Goal: Task Accomplishment & Management: Manage account settings

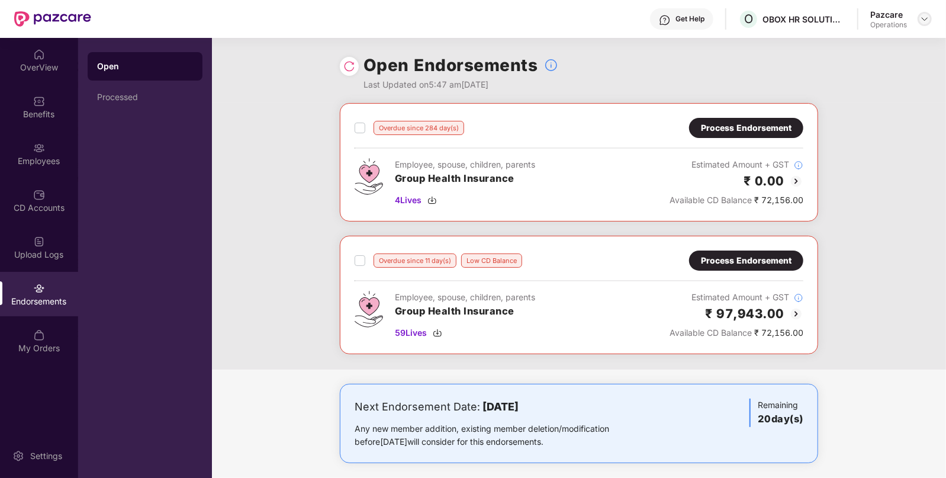
click at [923, 15] on img at bounding box center [924, 18] width 9 height 9
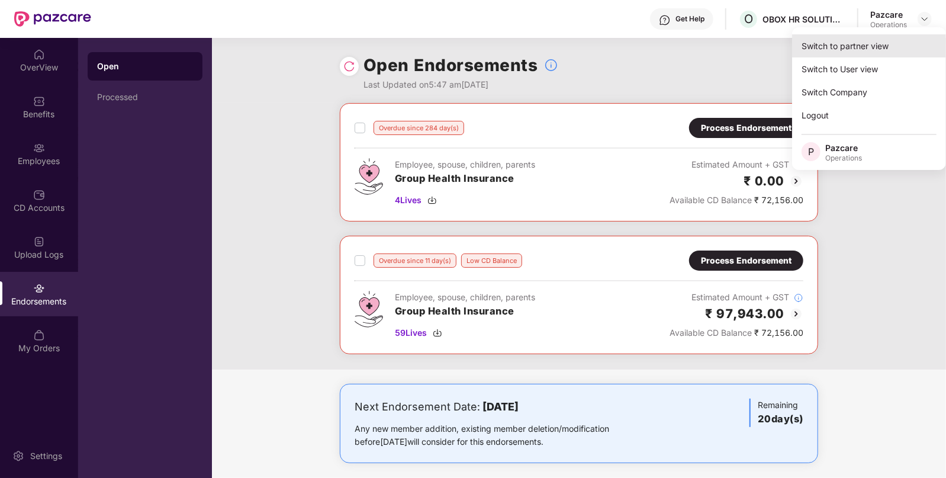
click at [867, 43] on div "Switch to partner view" at bounding box center [869, 45] width 154 height 23
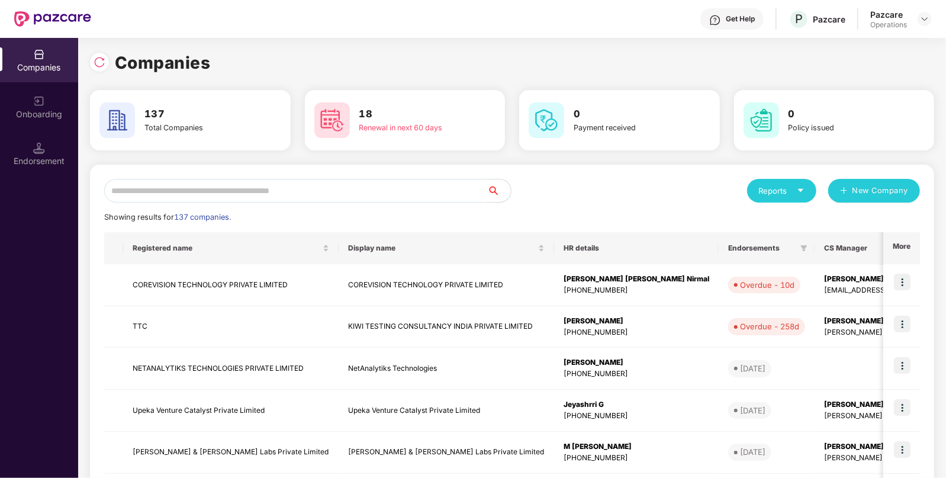
click at [330, 189] on input "text" at bounding box center [295, 191] width 383 height 24
type input "*"
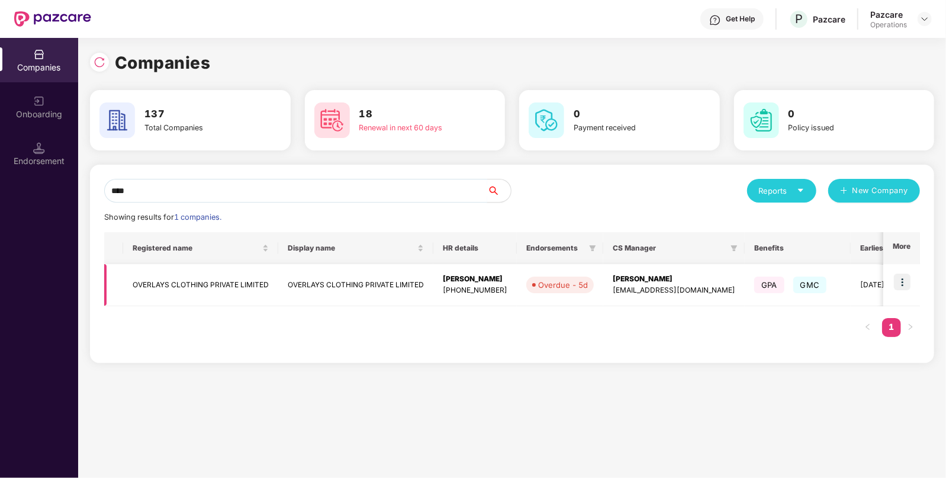
type input "****"
click at [899, 279] on img at bounding box center [902, 282] width 17 height 17
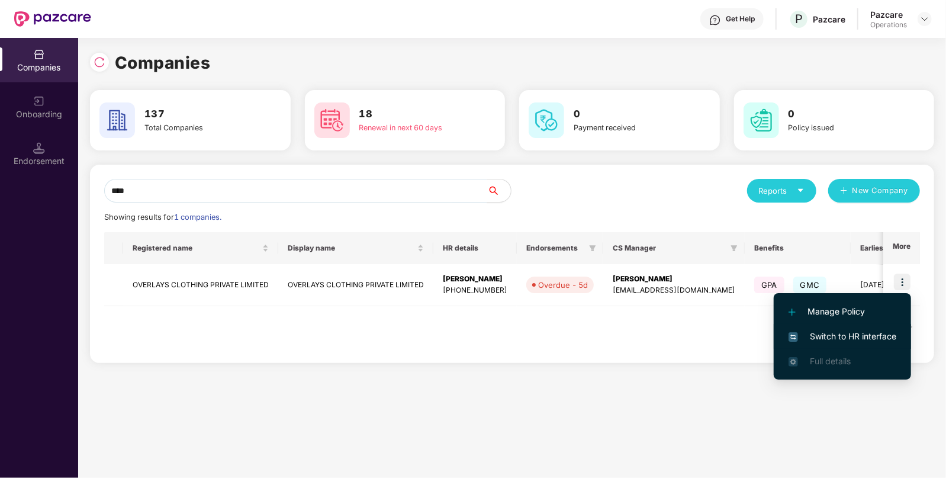
click at [840, 341] on span "Switch to HR interface" at bounding box center [843, 336] width 108 height 13
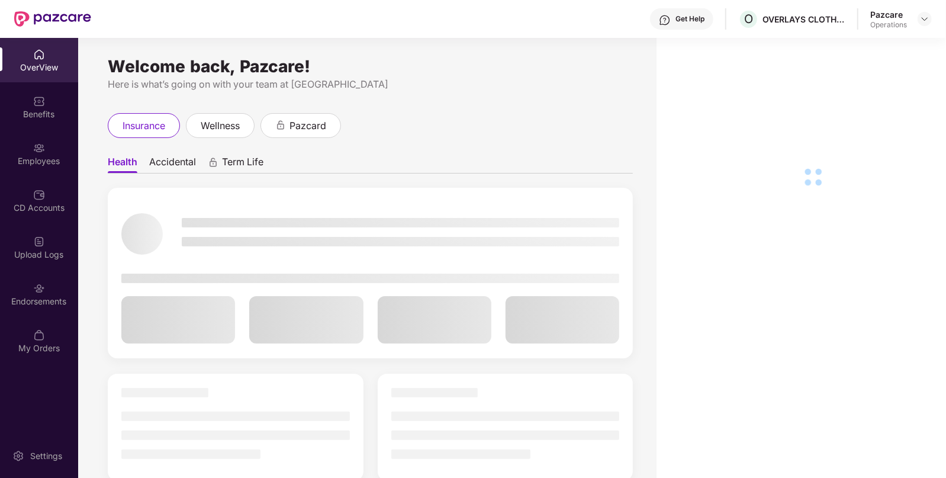
click at [37, 292] on img at bounding box center [39, 288] width 12 height 12
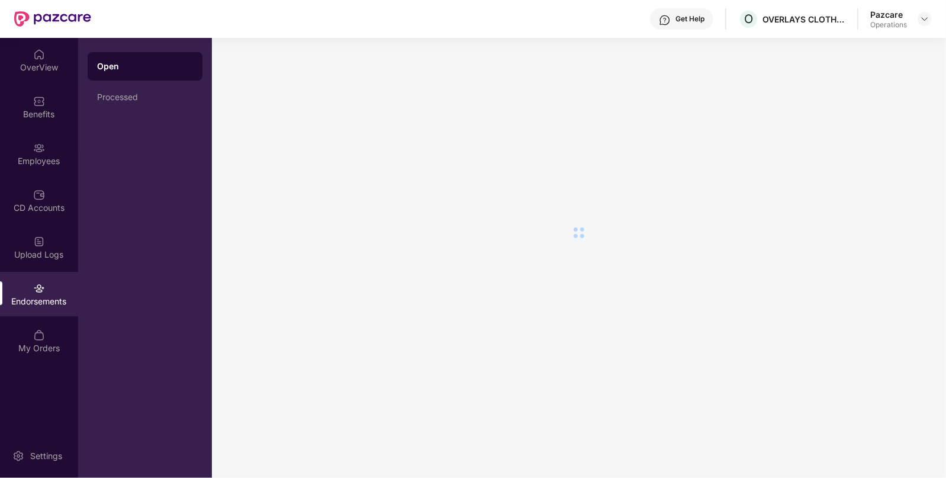
click at [37, 292] on img at bounding box center [39, 288] width 12 height 12
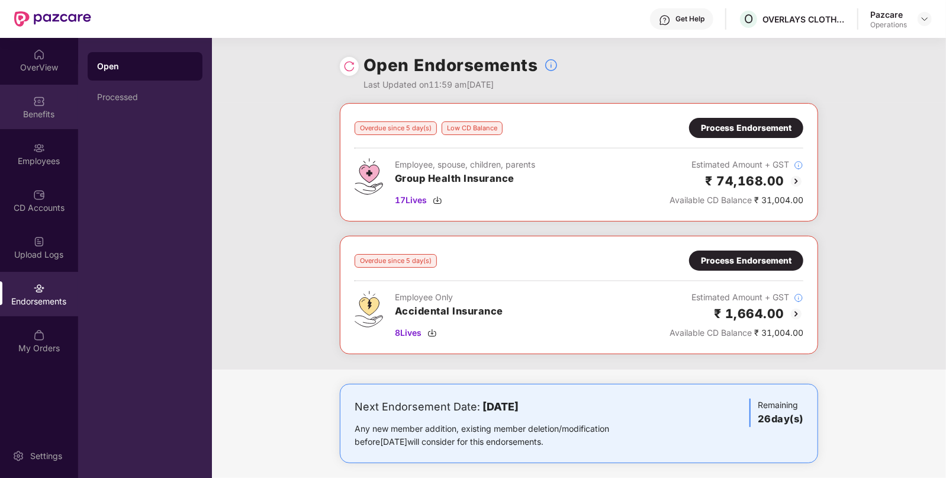
click at [26, 111] on div "Benefits" at bounding box center [39, 114] width 78 height 12
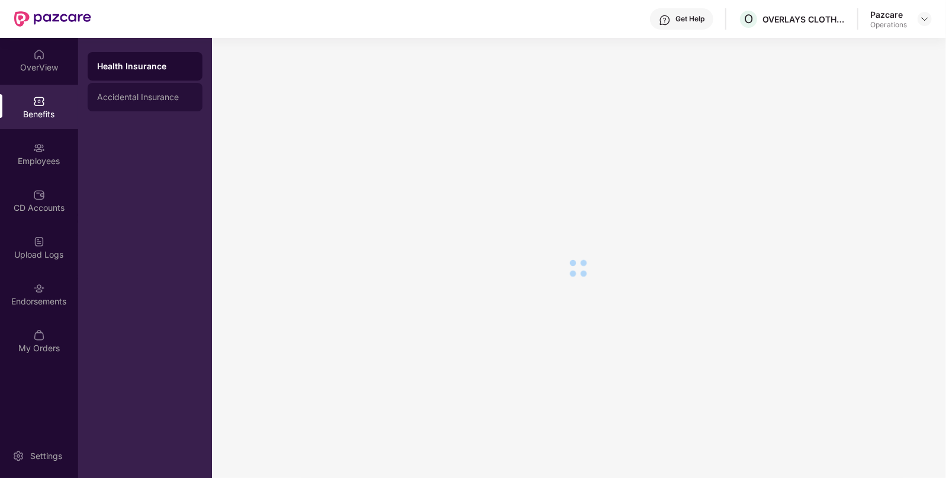
click at [122, 96] on div "Accidental Insurance" at bounding box center [145, 96] width 96 height 9
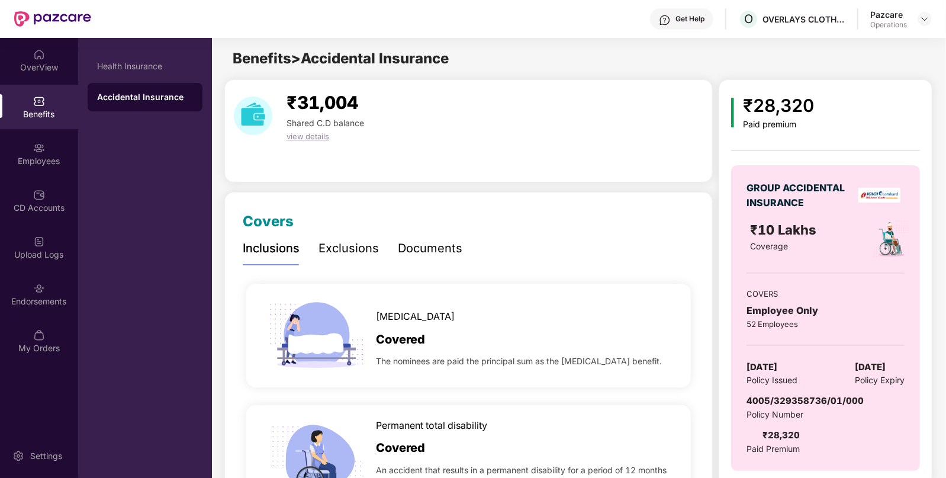
click at [785, 397] on span "4005/329358736/01/000" at bounding box center [805, 400] width 117 height 11
copy span "4005/329358736/01/000"
click at [66, 288] on div "Endorsements" at bounding box center [39, 294] width 78 height 44
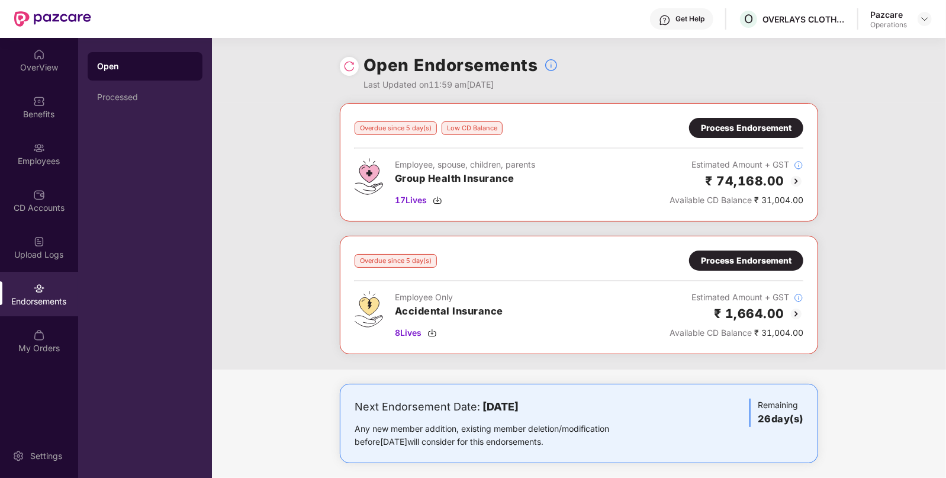
click at [722, 261] on div "Process Endorsement" at bounding box center [746, 260] width 91 height 13
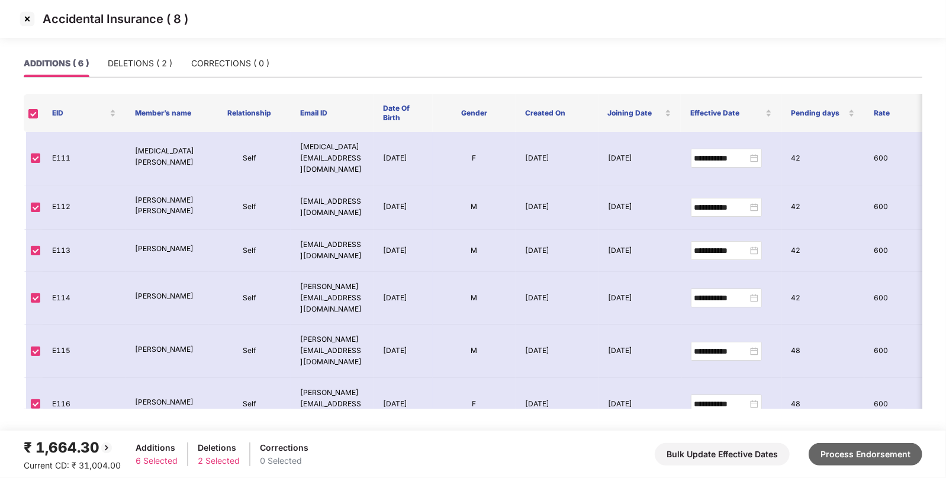
click at [833, 459] on button "Process Endorsement" at bounding box center [866, 454] width 114 height 23
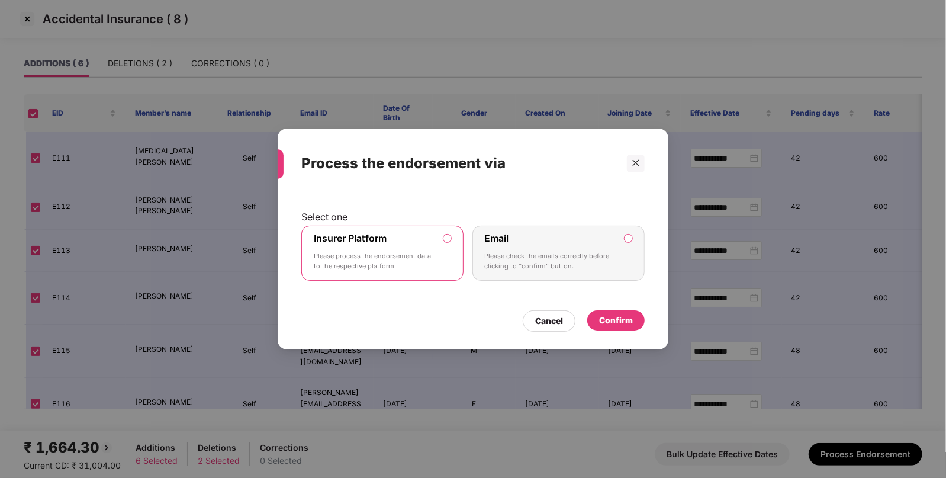
click at [609, 323] on div "Confirm" at bounding box center [616, 320] width 34 height 13
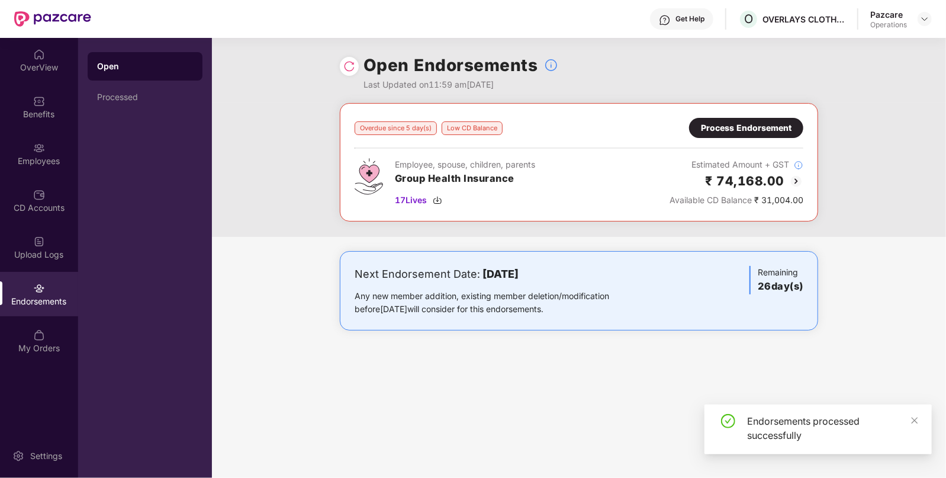
click at [346, 62] on img at bounding box center [349, 66] width 12 height 12
click at [571, 310] on div "Any new member addition, existing member deletion/modification before [DATE] wi…" at bounding box center [501, 303] width 292 height 26
click at [922, 18] on img at bounding box center [924, 18] width 9 height 9
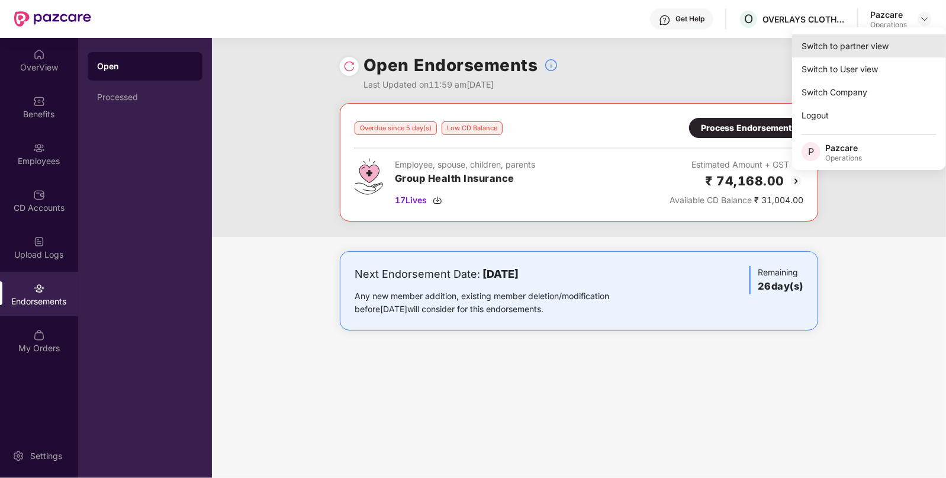
click at [869, 38] on div "Switch to partner view" at bounding box center [869, 45] width 154 height 23
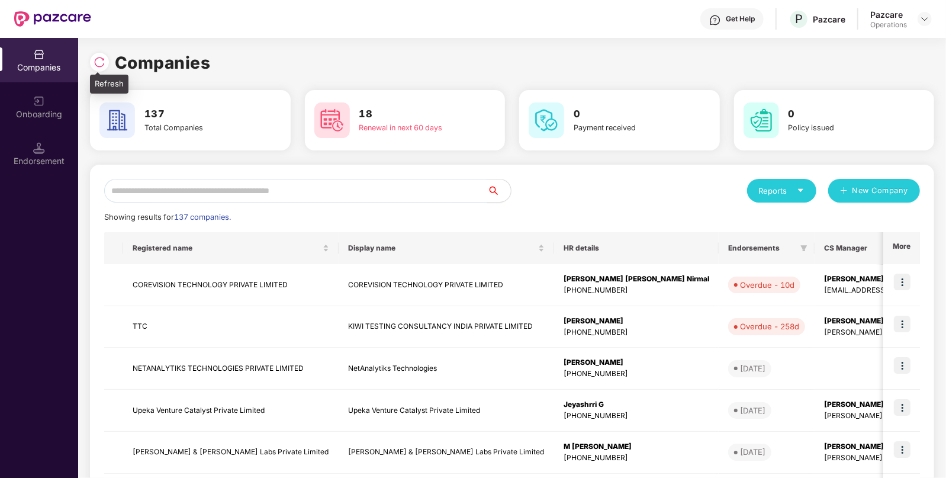
click at [98, 62] on img at bounding box center [100, 62] width 12 height 12
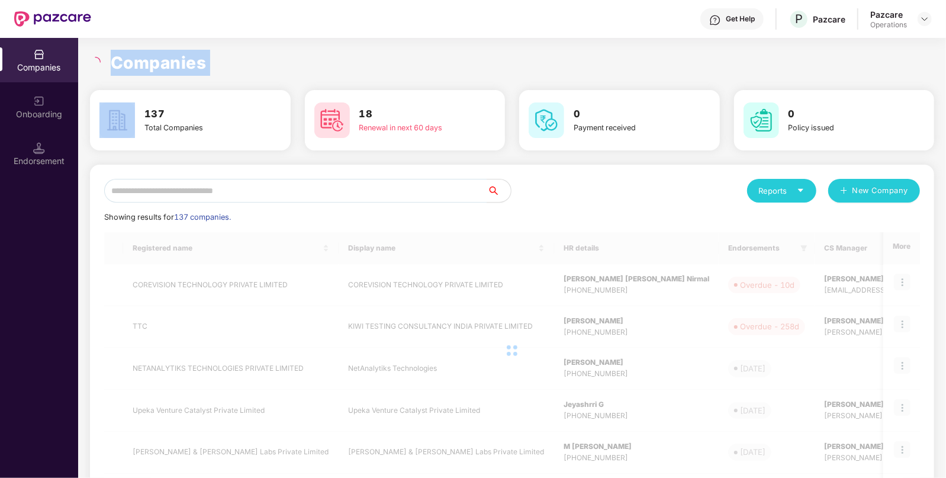
click at [98, 62] on icon "loading" at bounding box center [95, 62] width 11 height 11
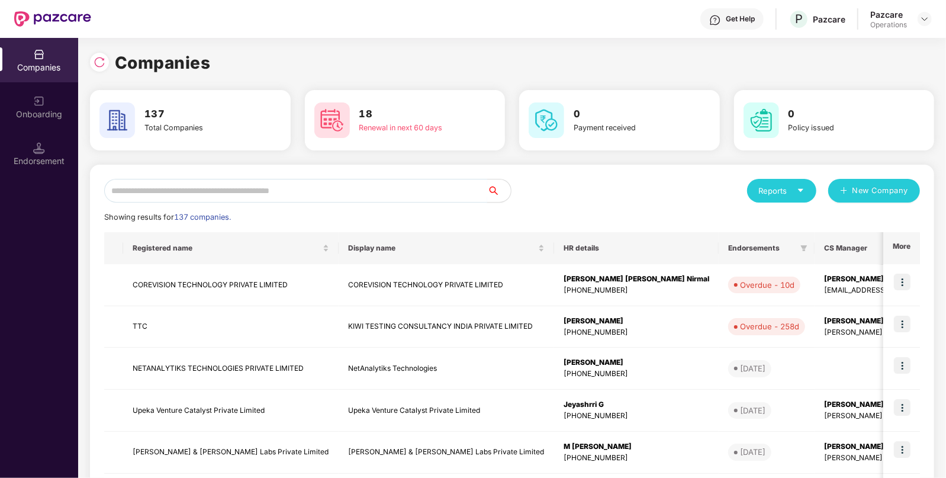
click at [215, 188] on input "text" at bounding box center [295, 191] width 383 height 24
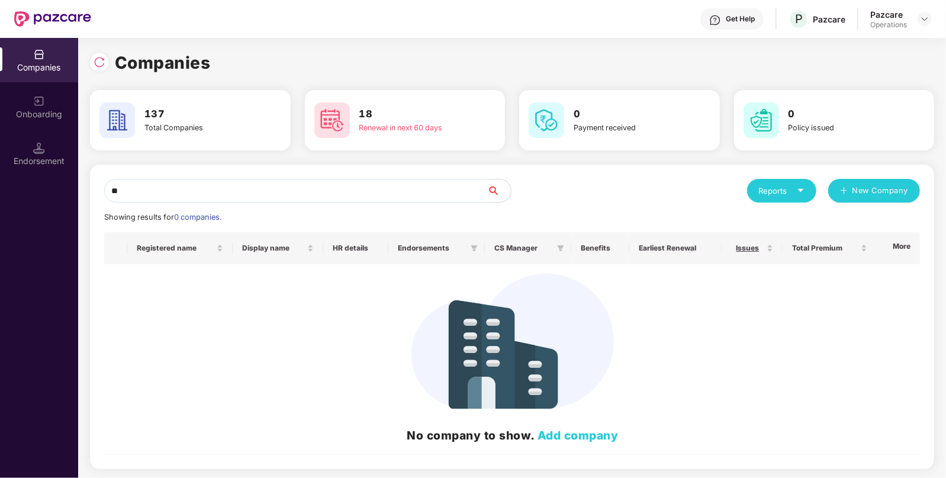
type input "*"
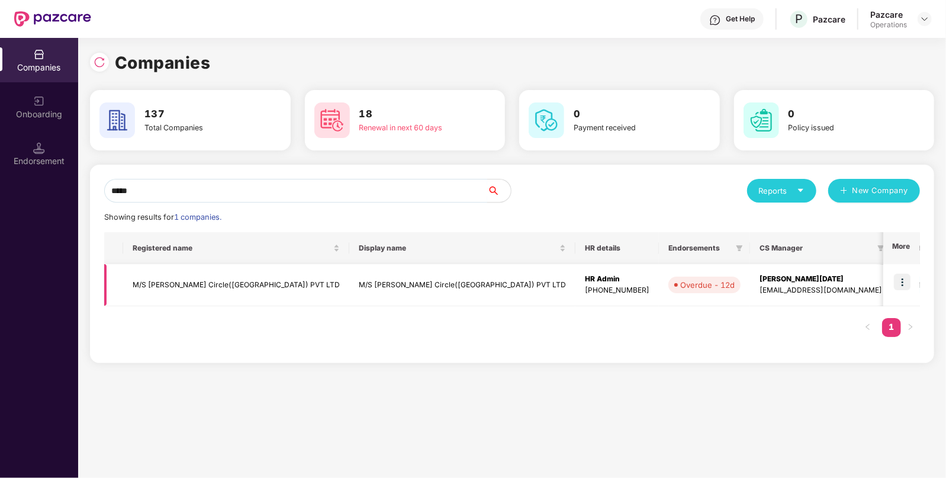
type input "*****"
click at [900, 282] on img at bounding box center [902, 282] width 17 height 17
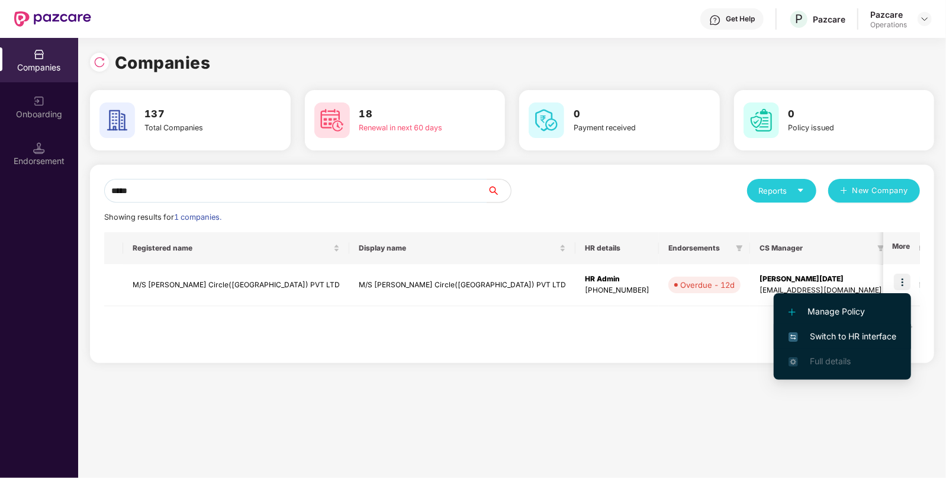
click at [848, 339] on span "Switch to HR interface" at bounding box center [843, 336] width 108 height 13
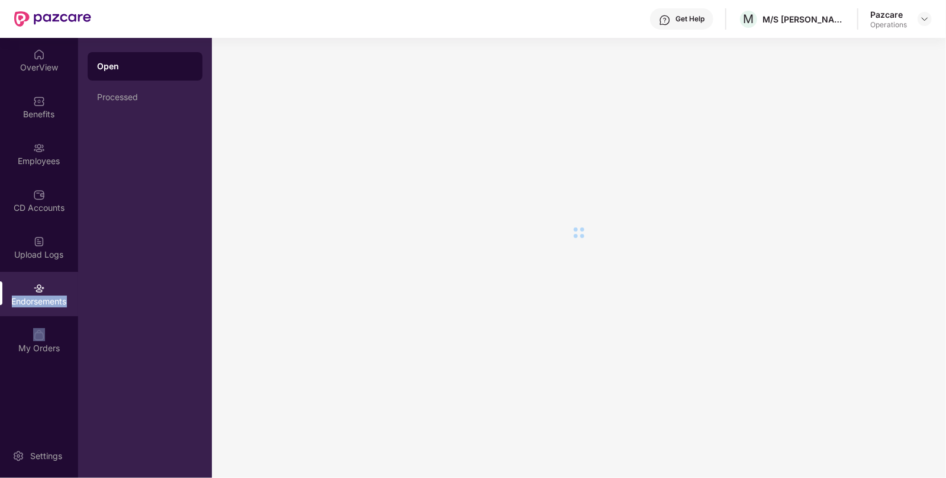
click at [52, 296] on div "Endorsements" at bounding box center [39, 301] width 78 height 12
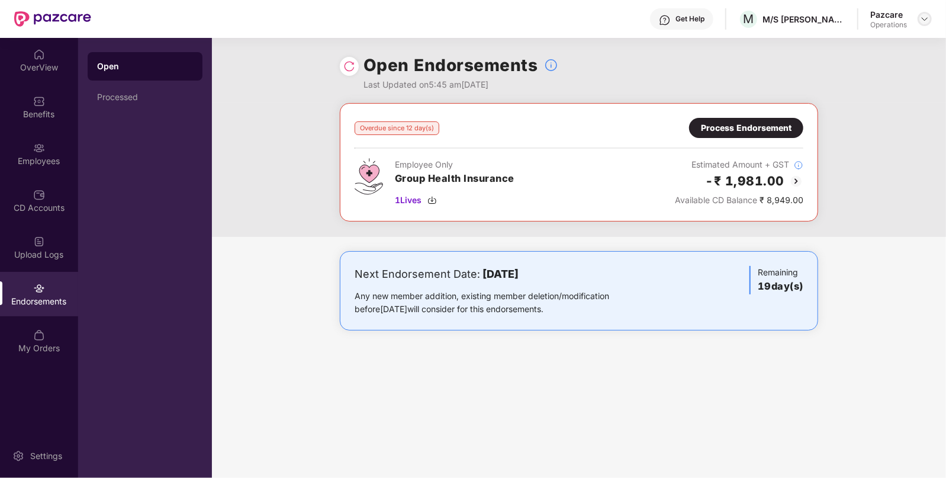
click at [923, 17] on img at bounding box center [924, 18] width 9 height 9
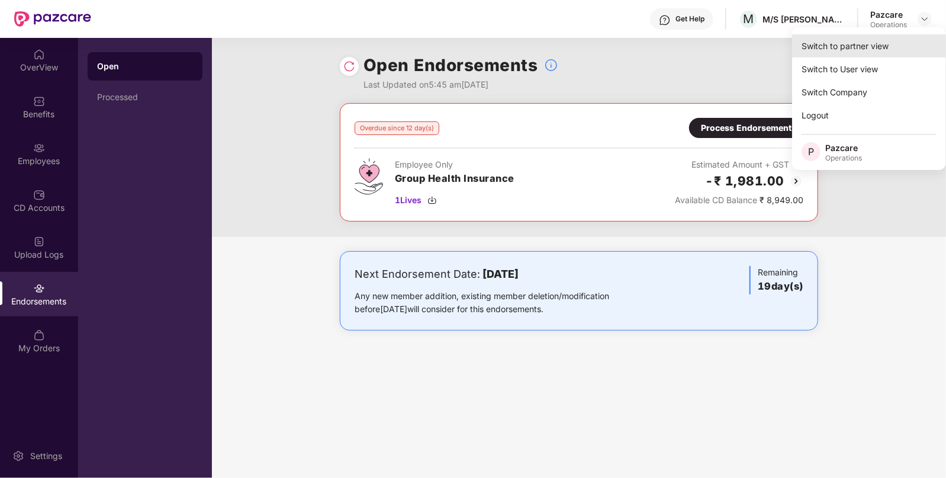
click at [854, 41] on div "Switch to partner view" at bounding box center [869, 45] width 154 height 23
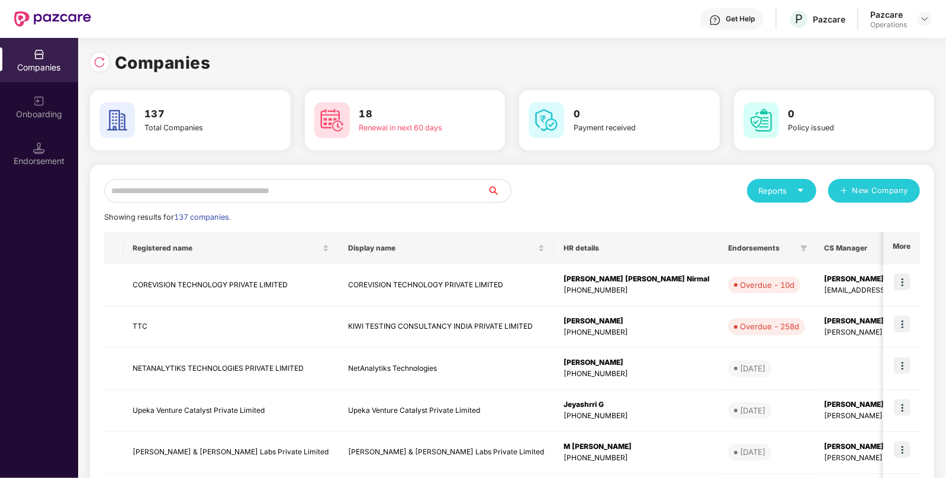
click at [395, 185] on input "text" at bounding box center [295, 191] width 383 height 24
type input "*"
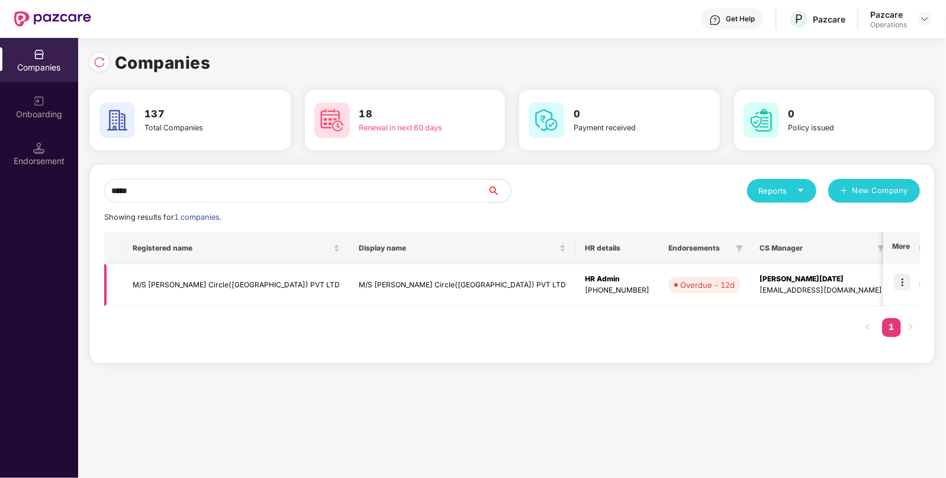
type input "*****"
click at [349, 288] on td "M/S [PERSON_NAME] Circle([GEOGRAPHIC_DATA]) PVT LTD" at bounding box center [462, 285] width 226 height 42
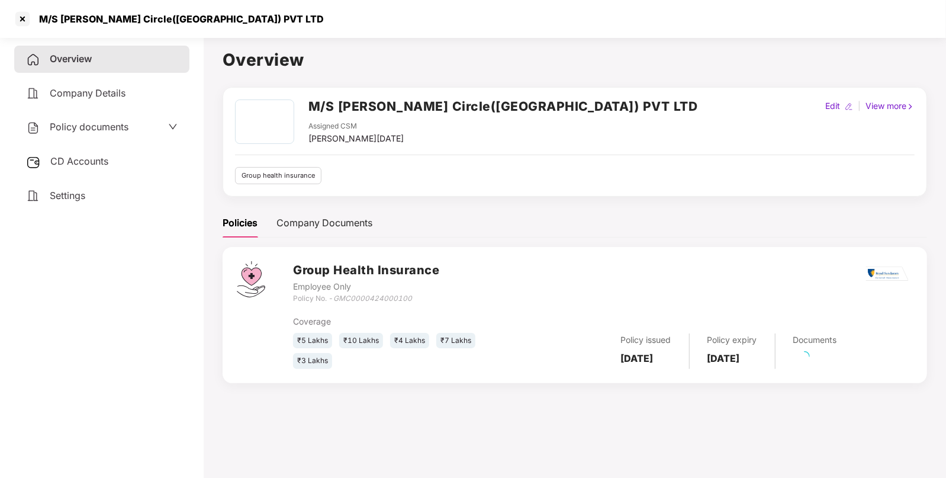
click at [73, 191] on span "Settings" at bounding box center [68, 195] width 36 height 12
